Goal: Information Seeking & Learning: Learn about a topic

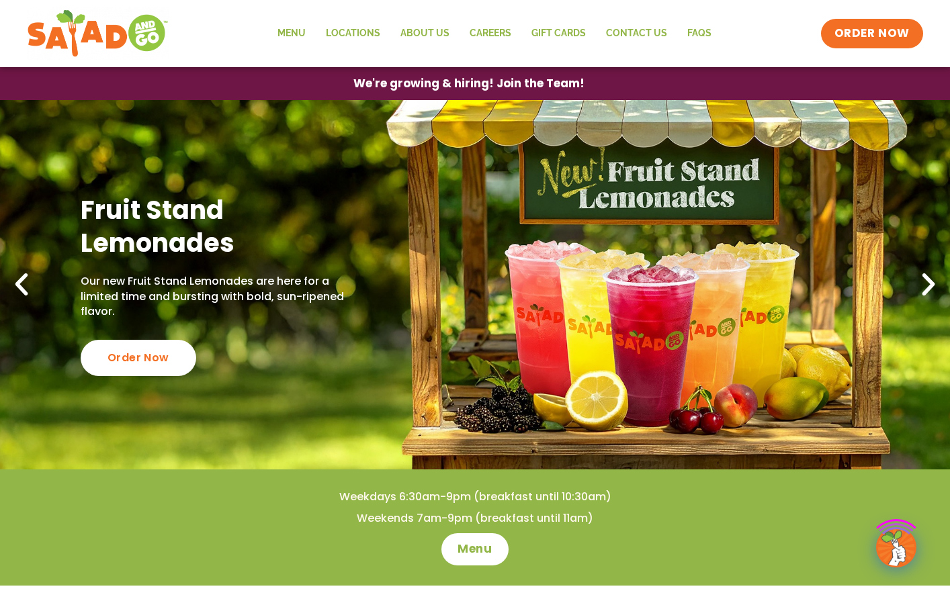
click at [850, 29] on span "ORDER NOW" at bounding box center [871, 34] width 75 height 16
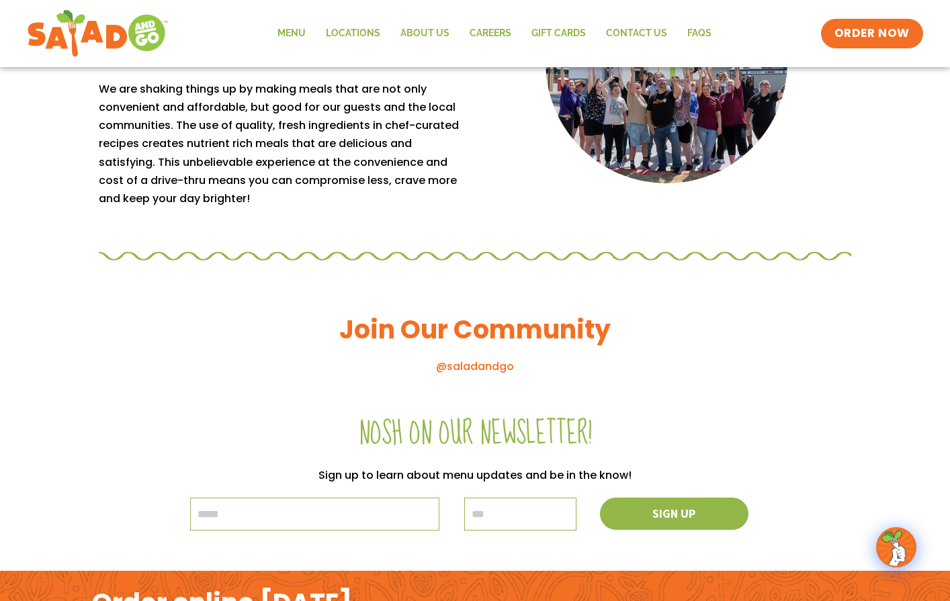
scroll to position [1450, 0]
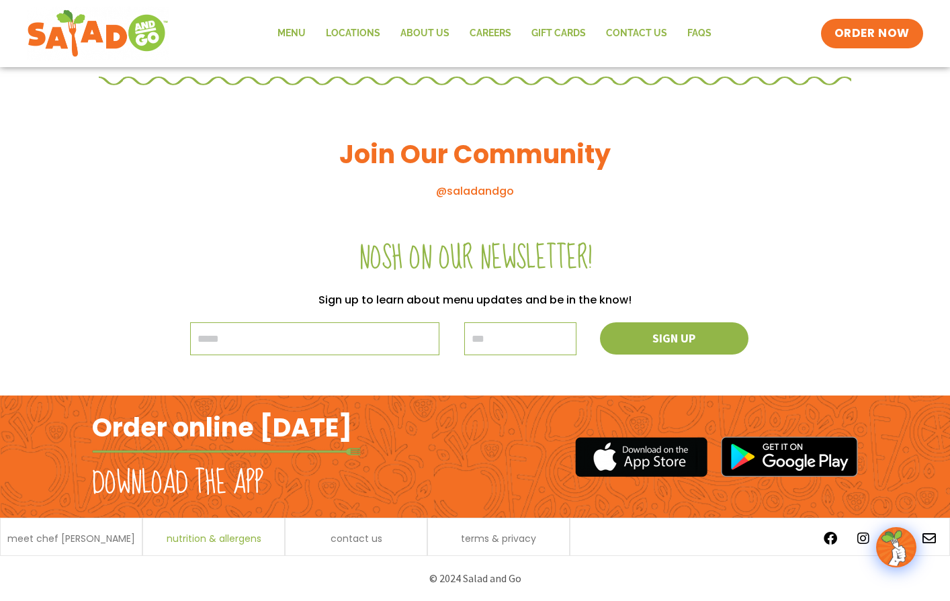
click at [229, 542] on span "nutrition & allergens" at bounding box center [214, 538] width 95 height 9
click at [83, 34] on img at bounding box center [97, 33] width 127 height 48
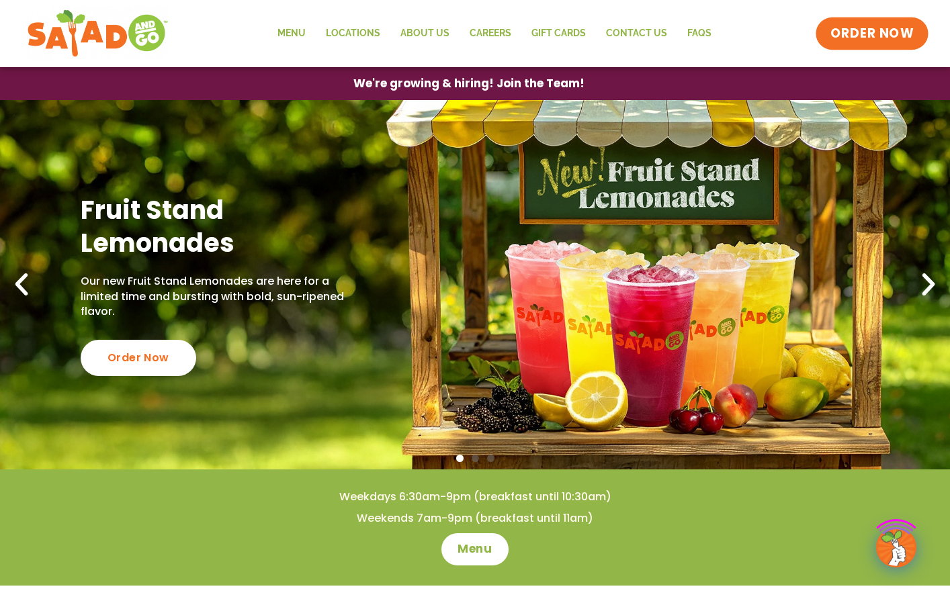
click at [858, 29] on span "ORDER NOW" at bounding box center [871, 33] width 83 height 17
